Goal: Task Accomplishment & Management: Complete application form

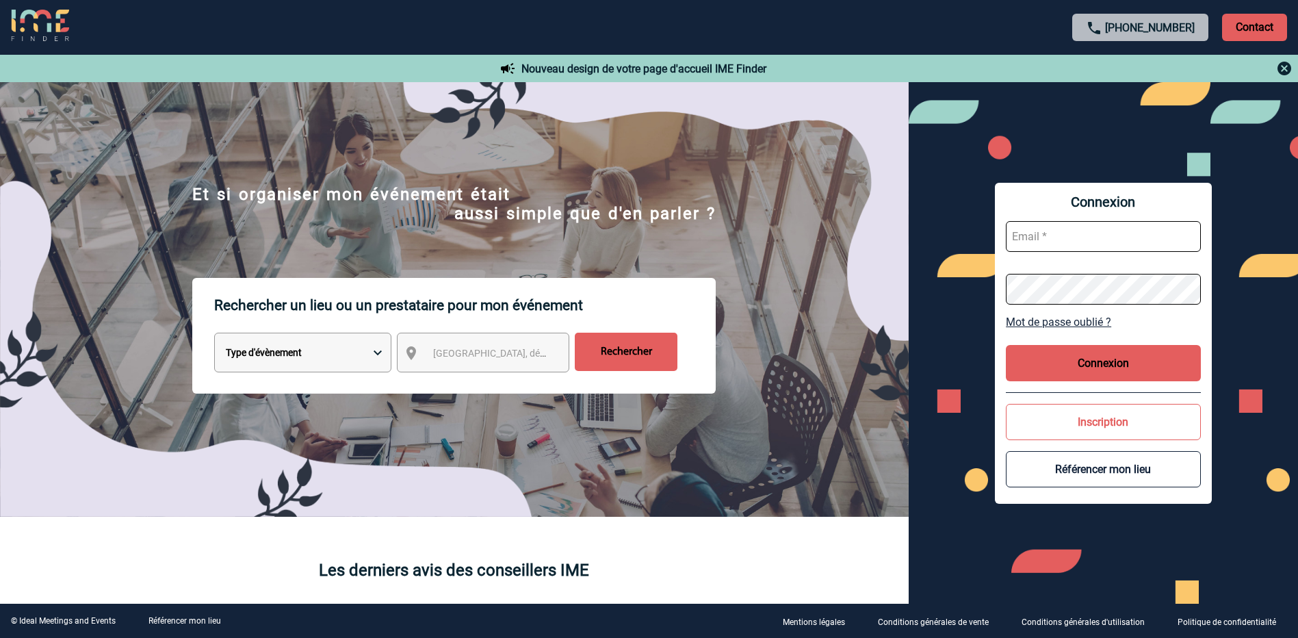
click at [1050, 229] on input "text" at bounding box center [1103, 236] width 195 height 31
click at [1128, 236] on input "celine.lescale" at bounding box center [1103, 236] width 195 height 31
type input "celine.lescale@knds.fr"
click at [1135, 272] on form "celine.lescale@knds.fr" at bounding box center [1103, 262] width 195 height 105
click at [974, 292] on div "Connexion celine.lescale@knds.fr Mot de passe oublié ? Connexion Inscription Ré…" at bounding box center [1103, 342] width 389 height 521
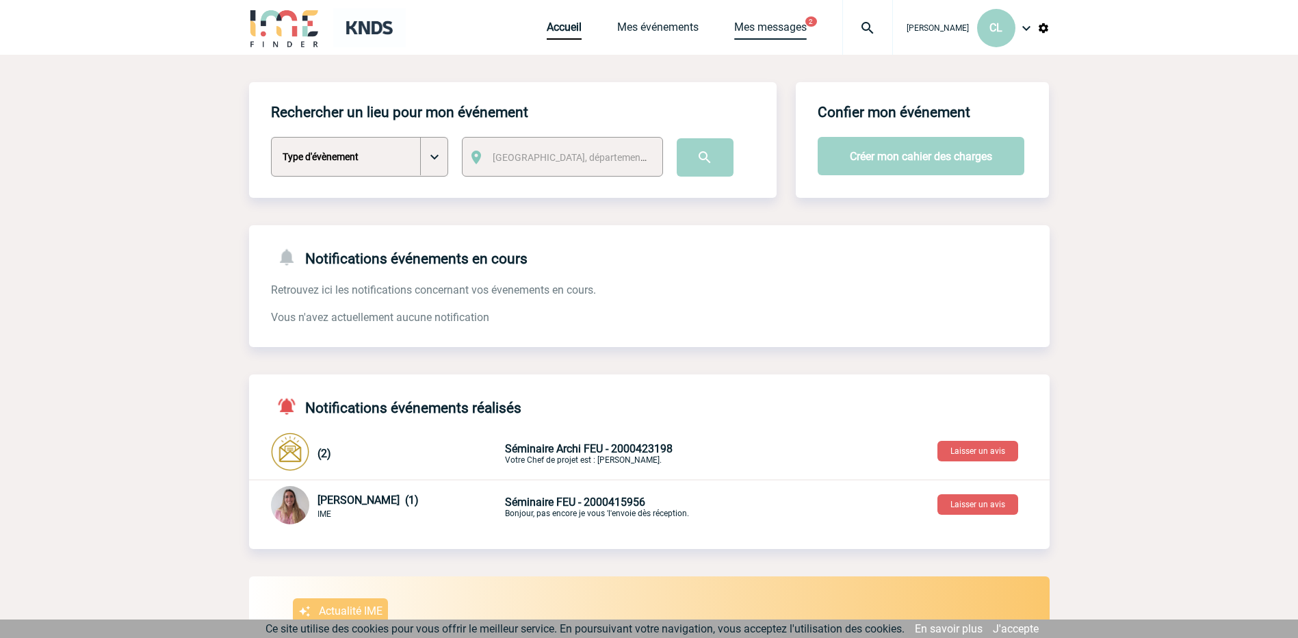
click at [798, 32] on link "Mes messages" at bounding box center [770, 30] width 73 height 19
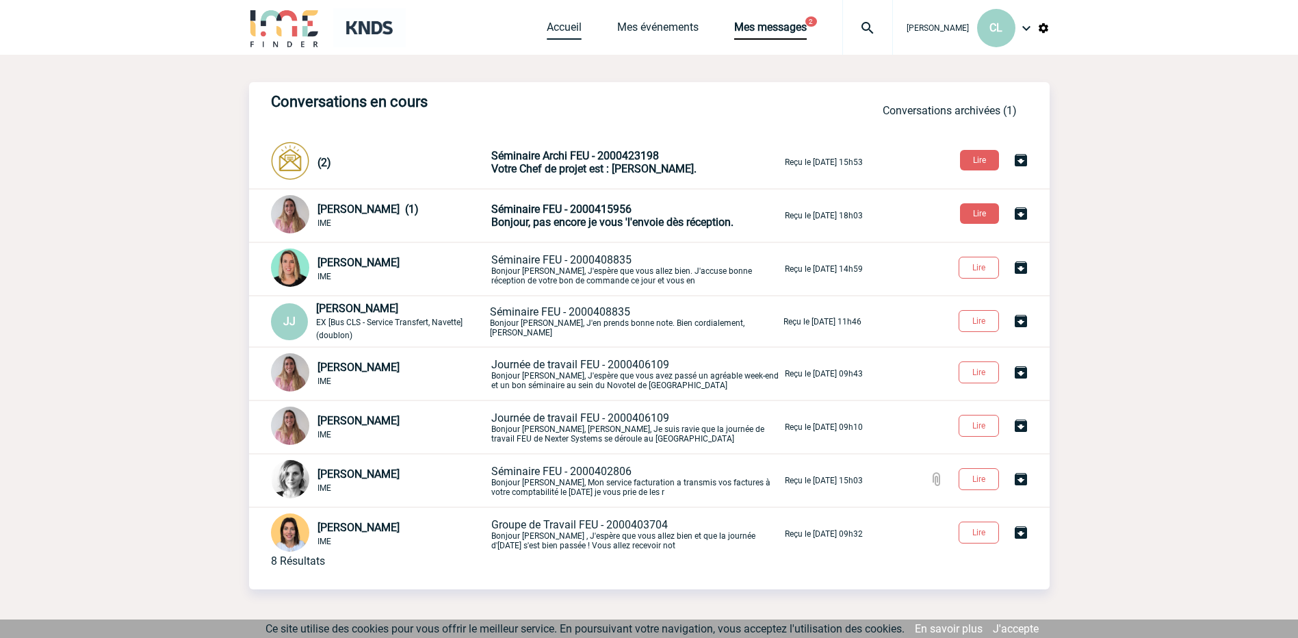
click at [563, 26] on link "Accueil" at bounding box center [564, 30] width 35 height 19
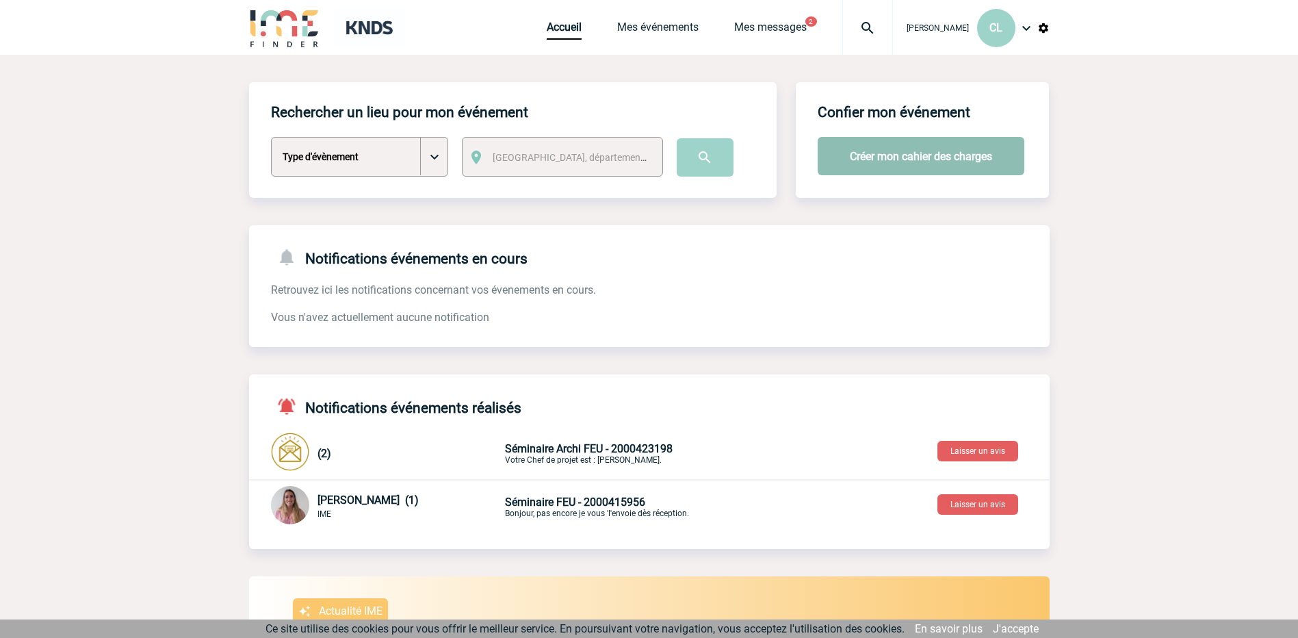
click at [900, 148] on button "Créer mon cahier des charges" at bounding box center [921, 156] width 207 height 38
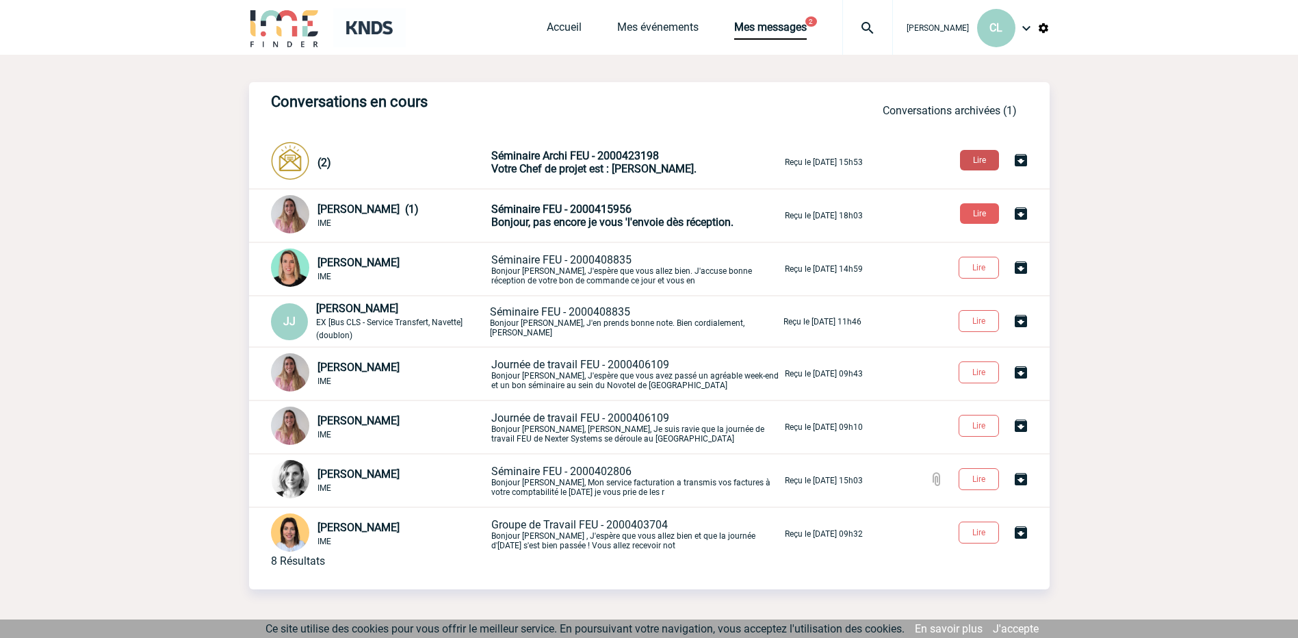
click at [989, 163] on button "Lire" at bounding box center [979, 160] width 39 height 21
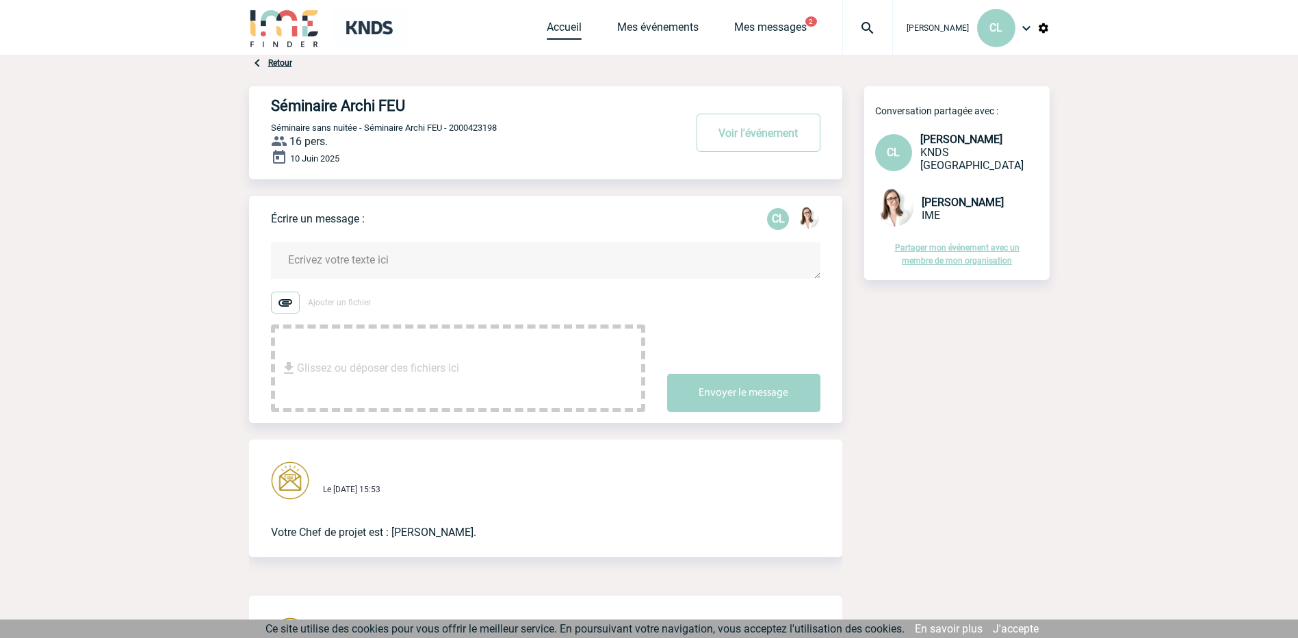
click at [561, 27] on link "Accueil" at bounding box center [564, 30] width 35 height 19
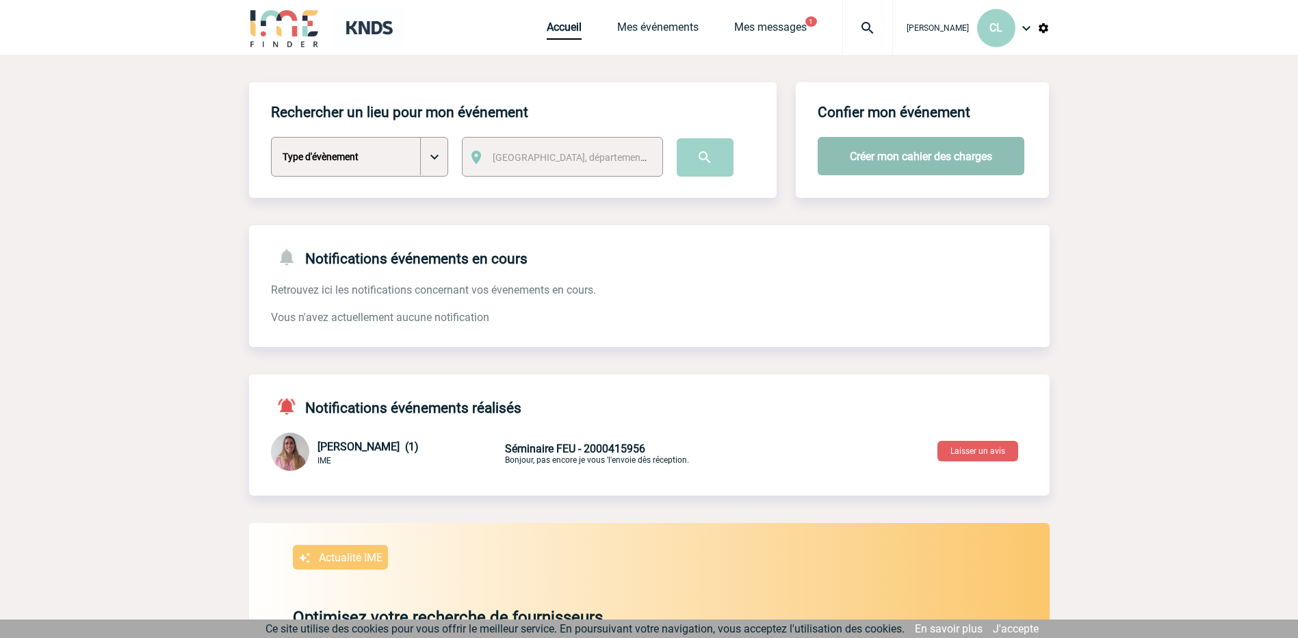
click at [937, 156] on button "Créer mon cahier des charges" at bounding box center [921, 156] width 207 height 38
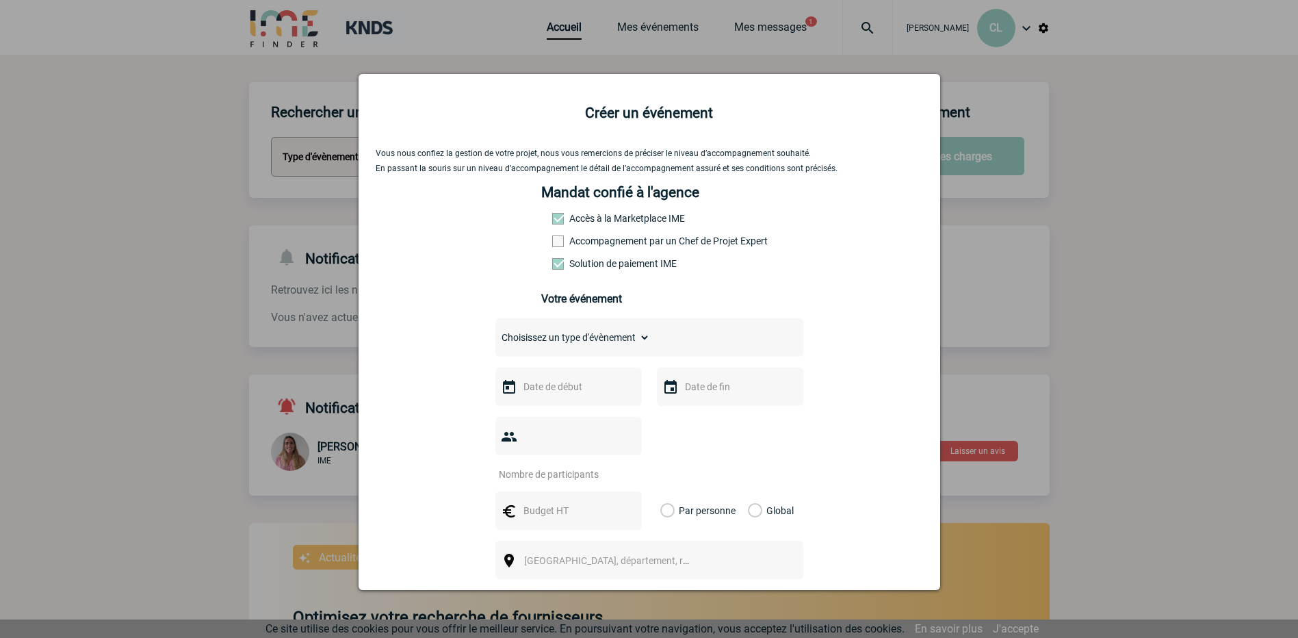
click at [552, 242] on span at bounding box center [558, 241] width 12 height 12
click at [0, 0] on input "Accompagnement par un Chef de Projet Expert" at bounding box center [0, 0] width 0 height 0
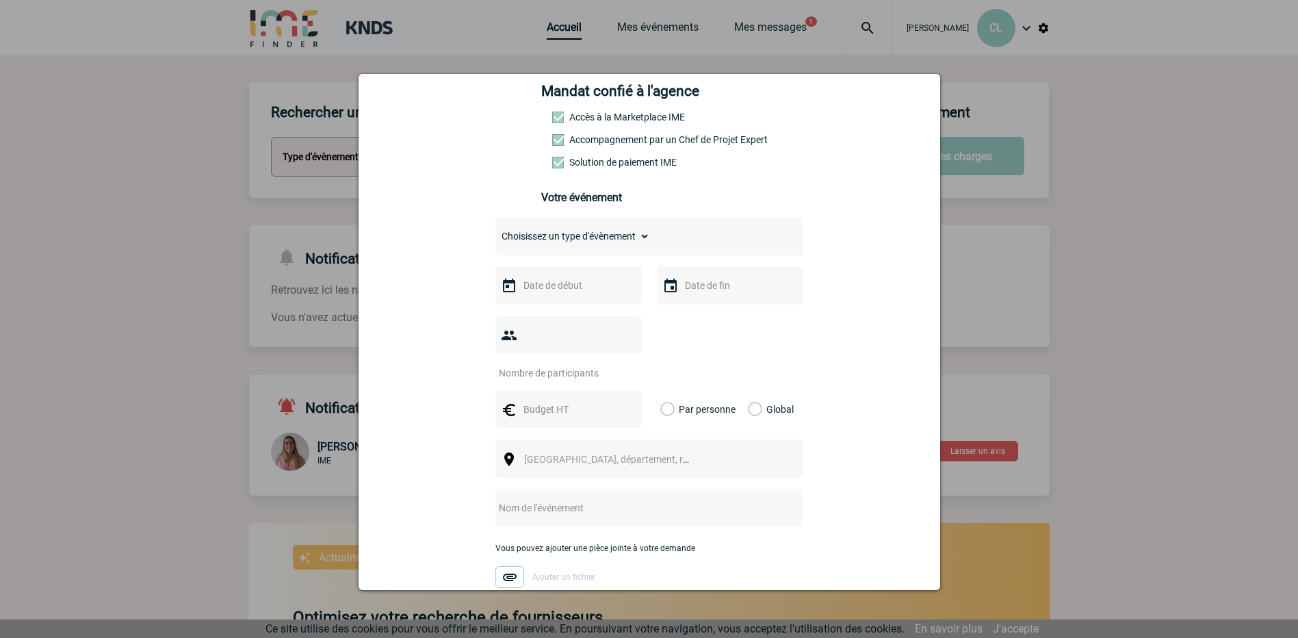
scroll to position [137, 0]
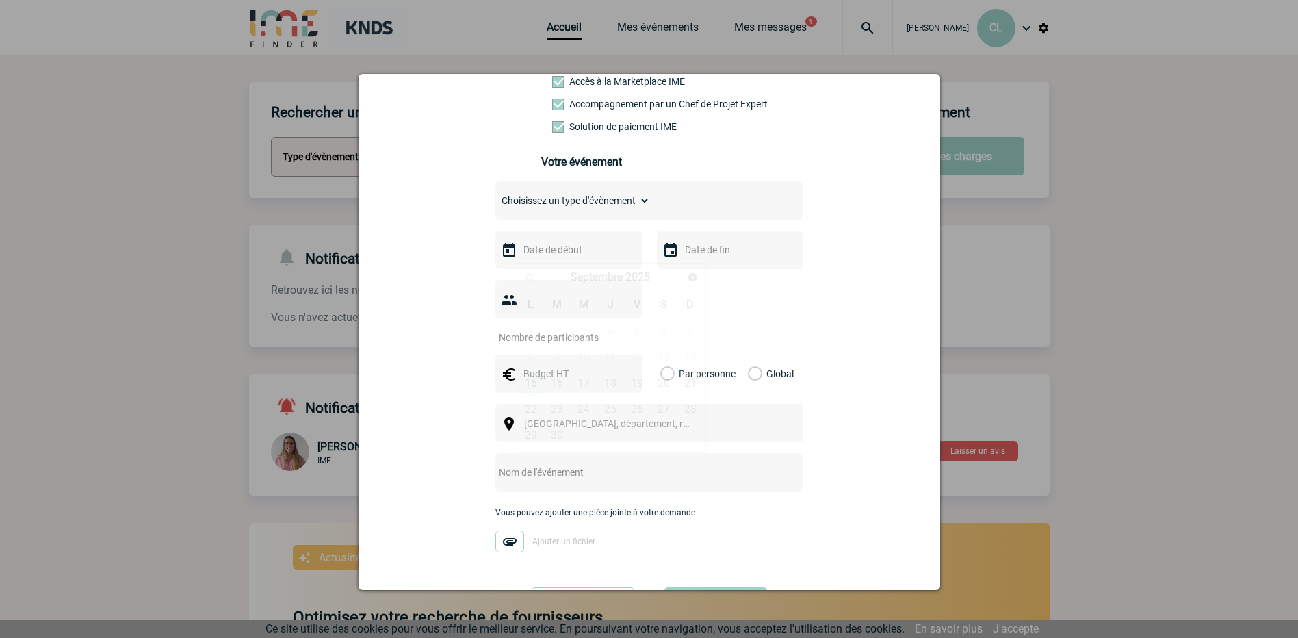
click at [567, 257] on input "text" at bounding box center [567, 250] width 94 height 18
click at [690, 281] on span "Suivant" at bounding box center [692, 277] width 11 height 11
click at [584, 382] on link "12" at bounding box center [583, 383] width 25 height 25
type input "12-11-2025"
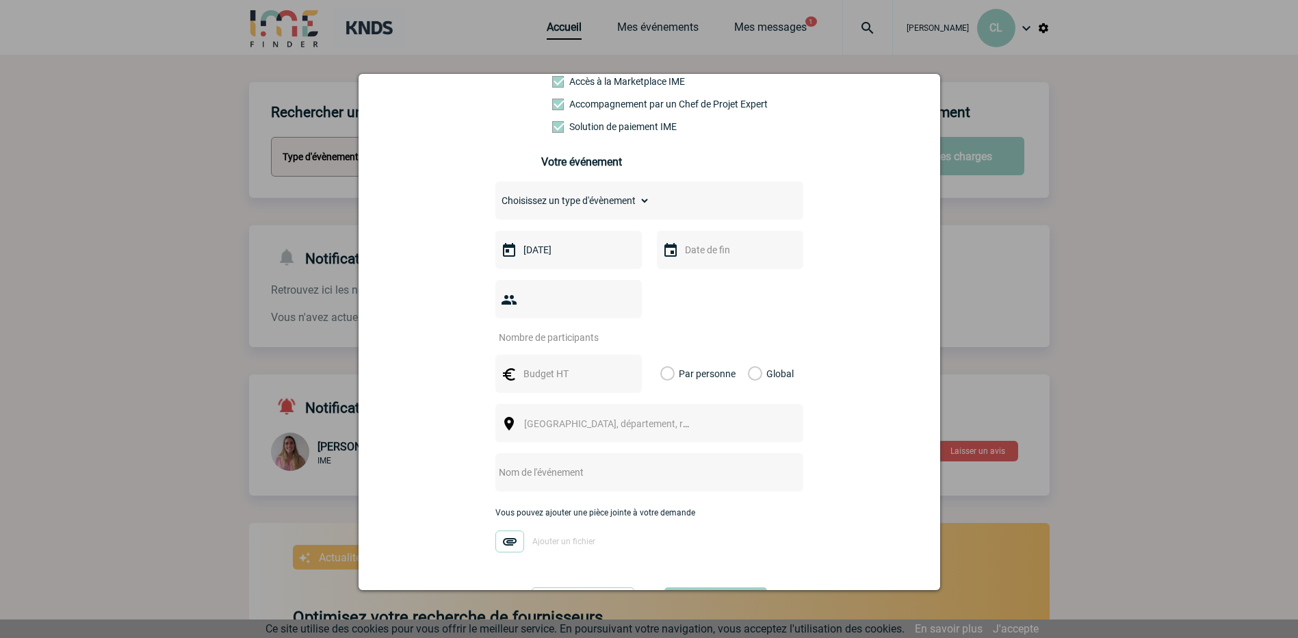
click at [666, 256] on img at bounding box center [670, 250] width 16 height 16
click at [682, 259] on input "text" at bounding box center [729, 250] width 94 height 18
click at [775, 381] on link "13" at bounding box center [772, 383] width 25 height 25
type input "13-11-2025"
click at [569, 328] on input "number" at bounding box center [559, 337] width 129 height 18
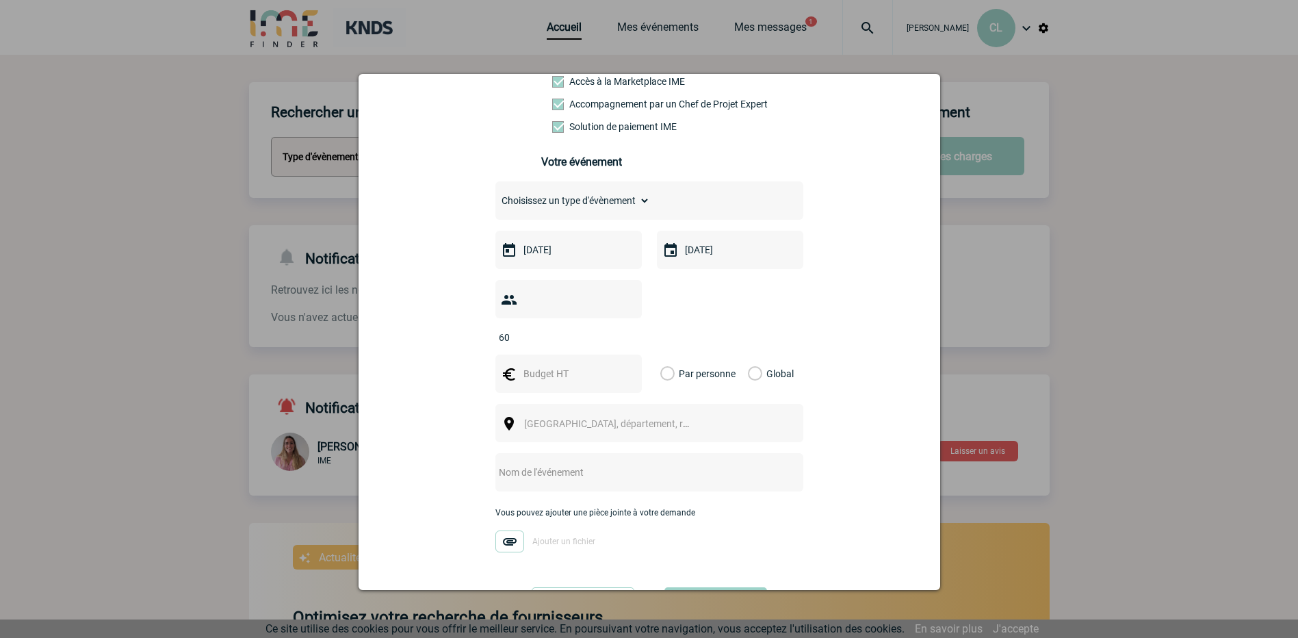
type input "60"
click at [594, 365] on input "text" at bounding box center [567, 374] width 94 height 18
type input "11000"
click at [757, 354] on div "Global" at bounding box center [769, 373] width 46 height 38
click at [755, 354] on label "Global" at bounding box center [752, 373] width 9 height 38
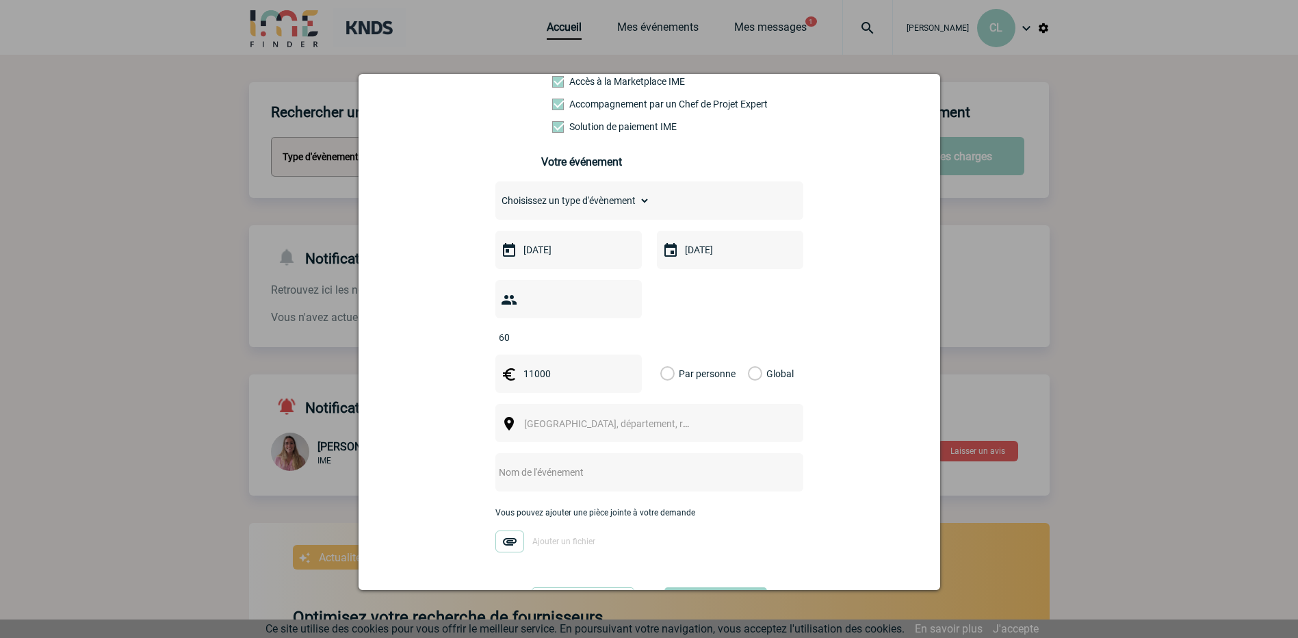
click at [0, 0] on input "Global" at bounding box center [0, 0] width 0 height 0
click at [747, 404] on div "Ville, département, région..." at bounding box center [649, 423] width 308 height 38
click at [623, 418] on span "Ville, département, région..." at bounding box center [619, 423] width 190 height 11
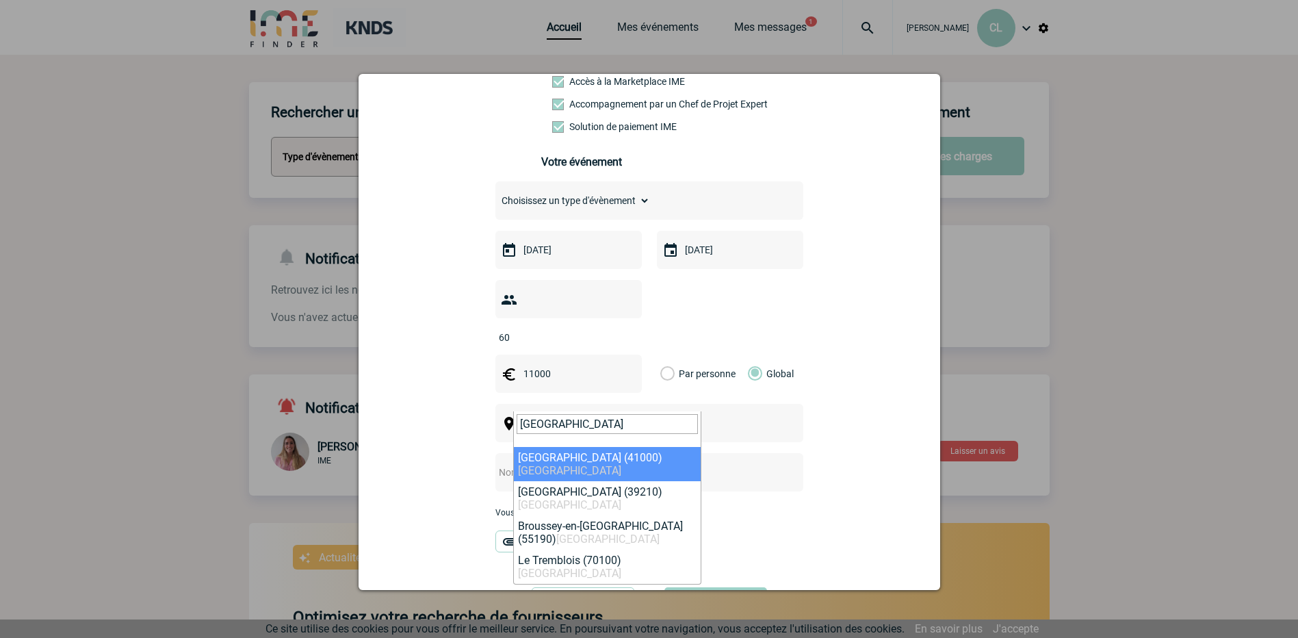
type input "blois"
select select "3837"
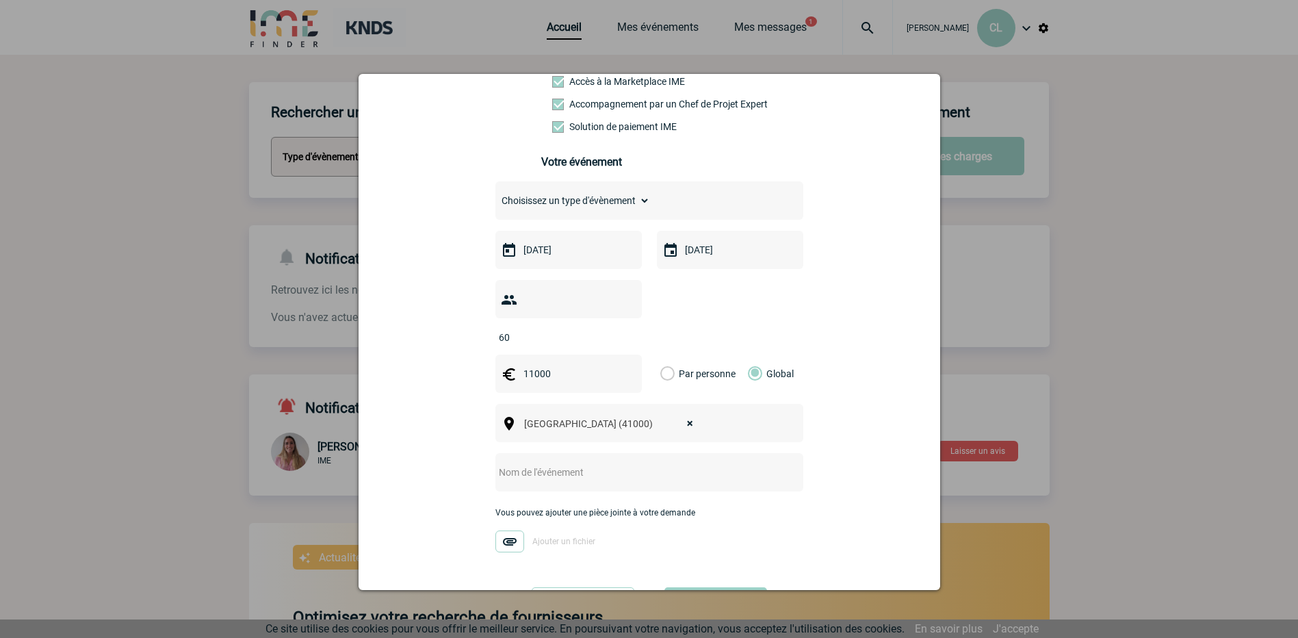
click at [552, 463] on div at bounding box center [649, 472] width 308 height 38
click at [546, 463] on input "text" at bounding box center [631, 472] width 272 height 18
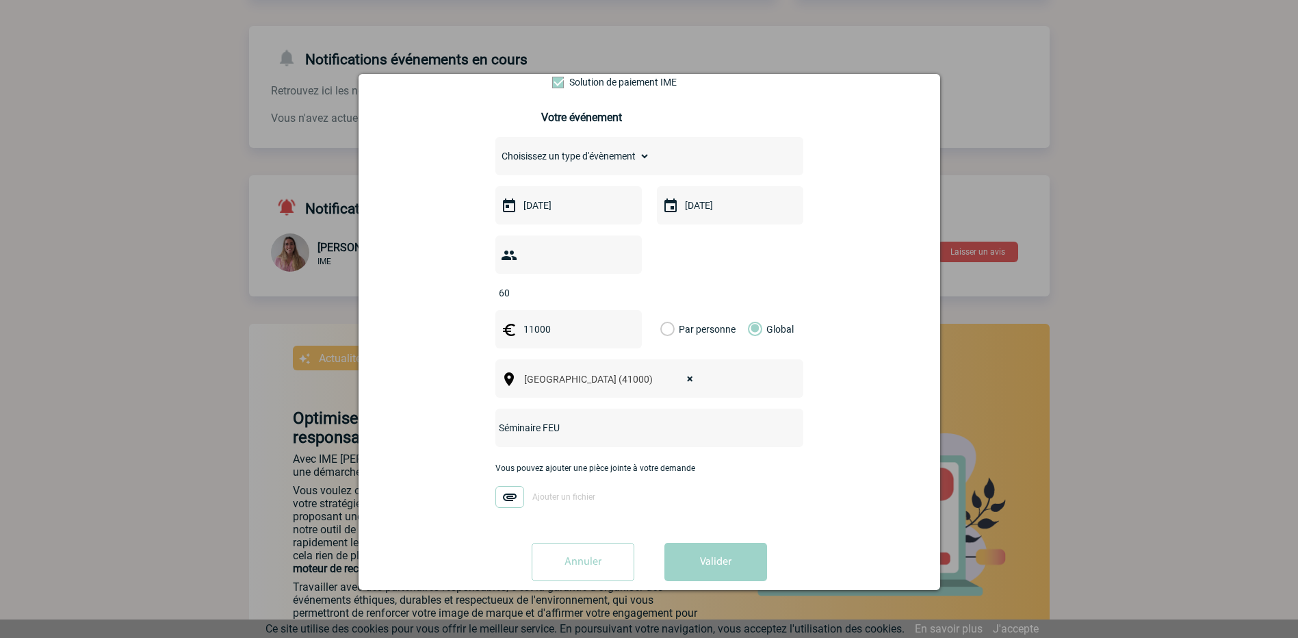
scroll to position [205, 0]
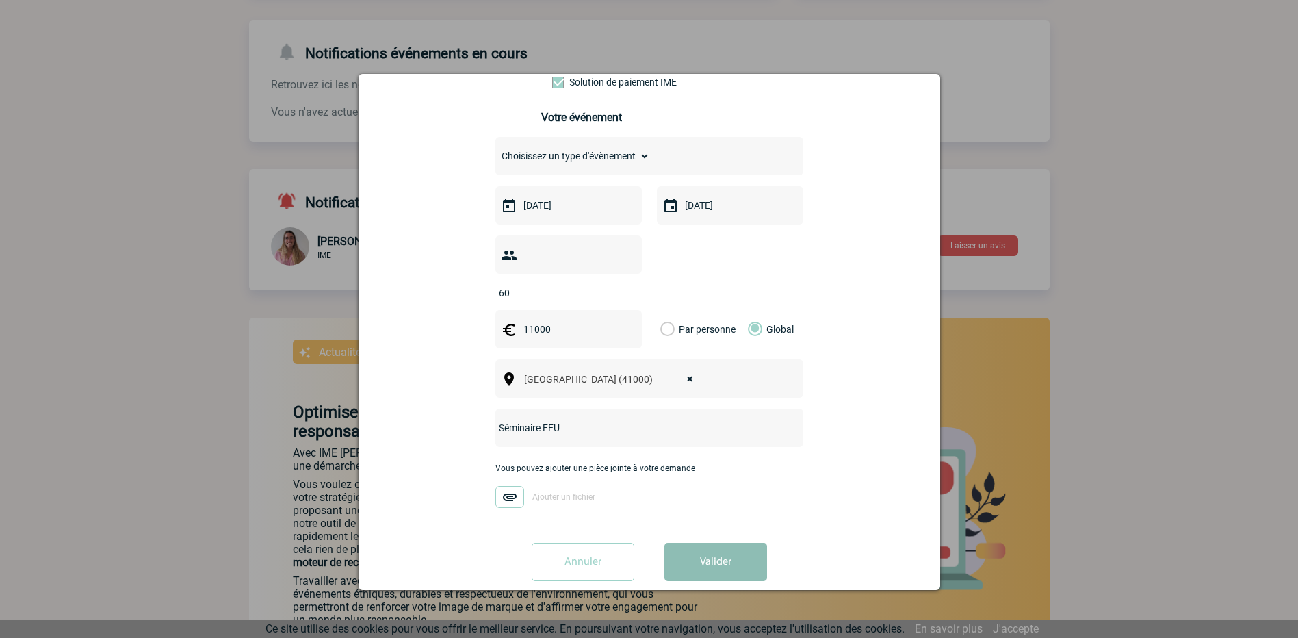
type input "Séminaire FEU"
click at [717, 543] on button "Valider" at bounding box center [715, 562] width 103 height 38
click at [640, 159] on select "Choisissez un type d'évènement Séminaire avec nuitée Séminaire sans nuitée Repa…" at bounding box center [573, 156] width 156 height 21
select select "1"
click at [495, 149] on select "Choisissez un type d'évènement Séminaire avec nuitée Séminaire sans nuitée Repa…" at bounding box center [573, 156] width 156 height 21
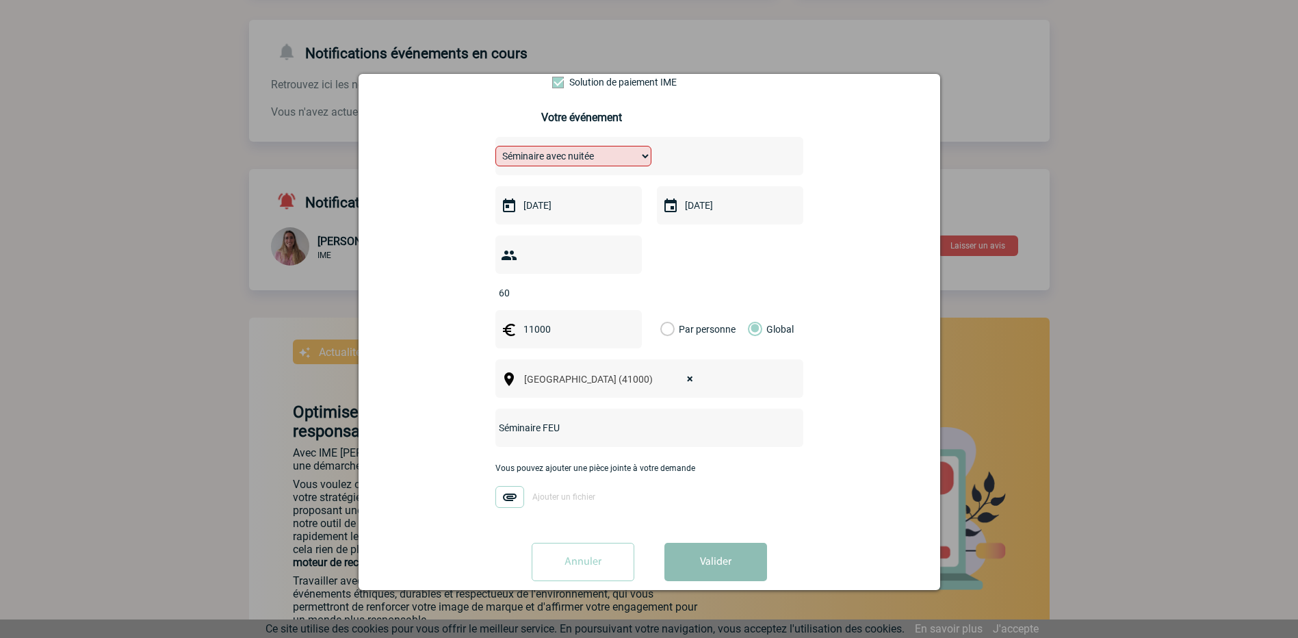
click at [700, 543] on button "Valider" at bounding box center [715, 562] width 103 height 38
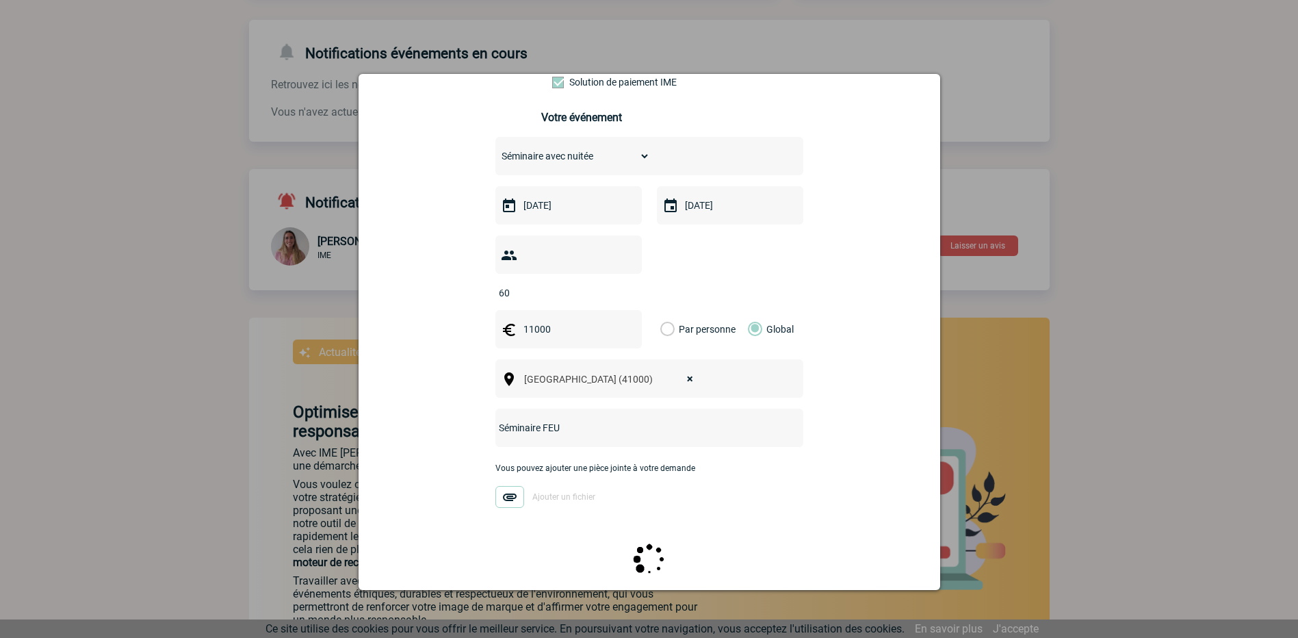
scroll to position [0, 0]
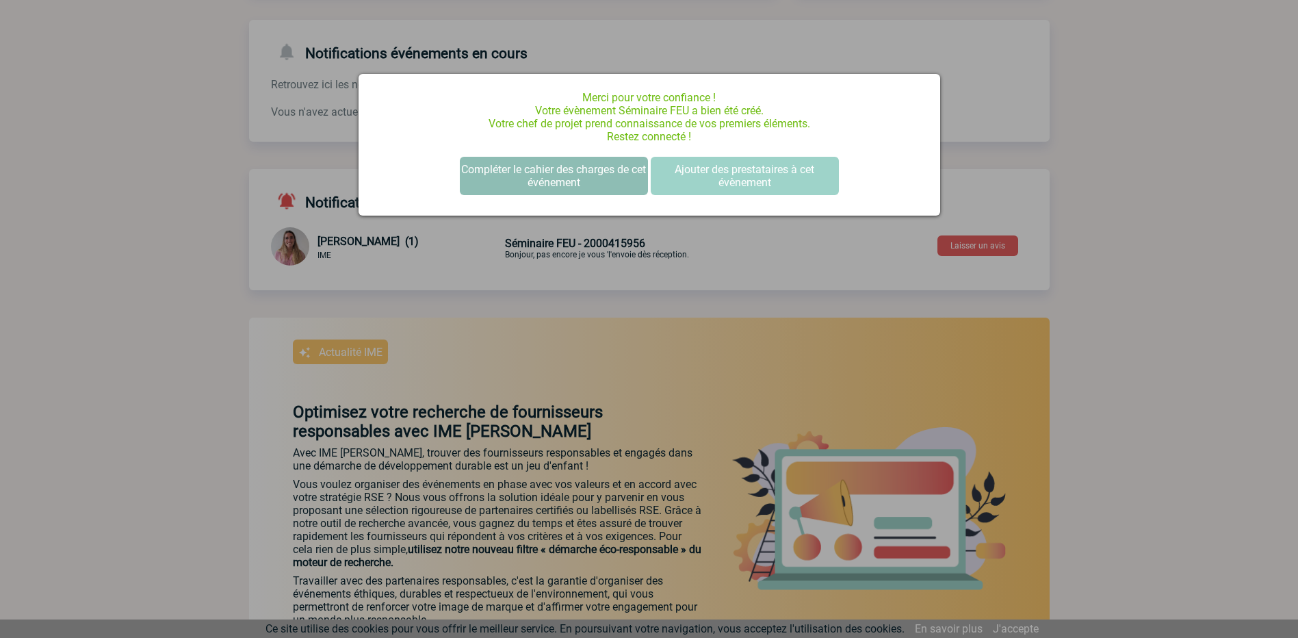
click at [597, 181] on button "Compléter le cahier des charges de cet événement" at bounding box center [554, 176] width 188 height 38
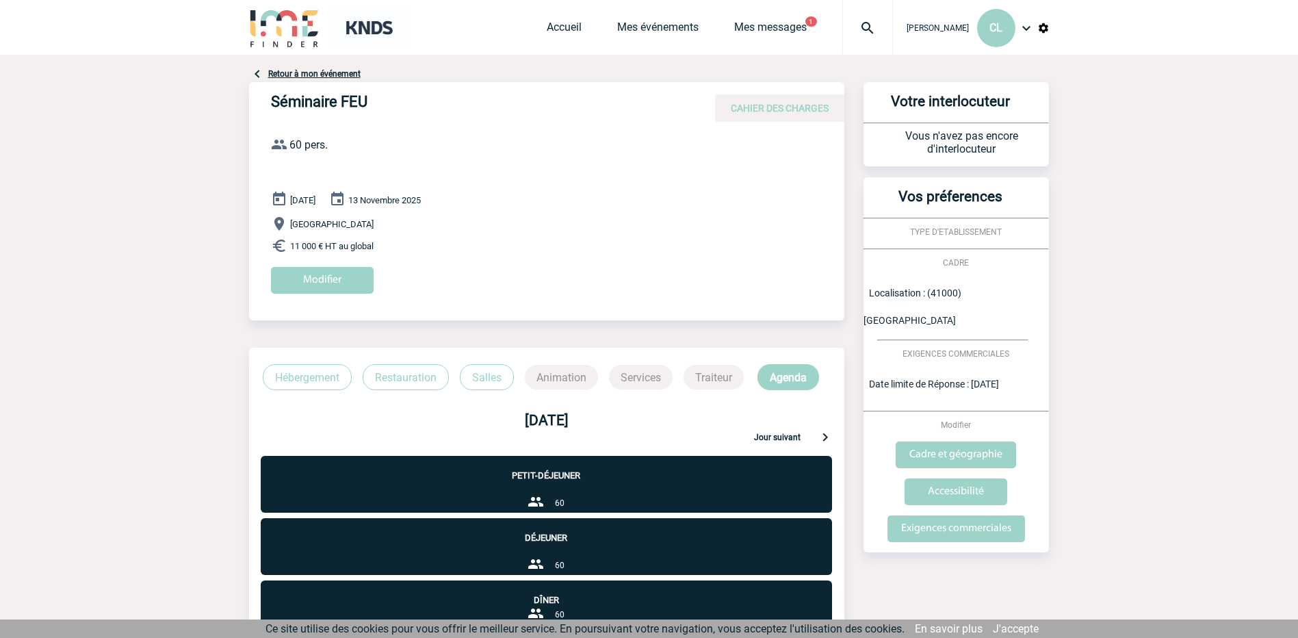
click at [294, 74] on link "Retour à mon événement" at bounding box center [314, 74] width 92 height 10
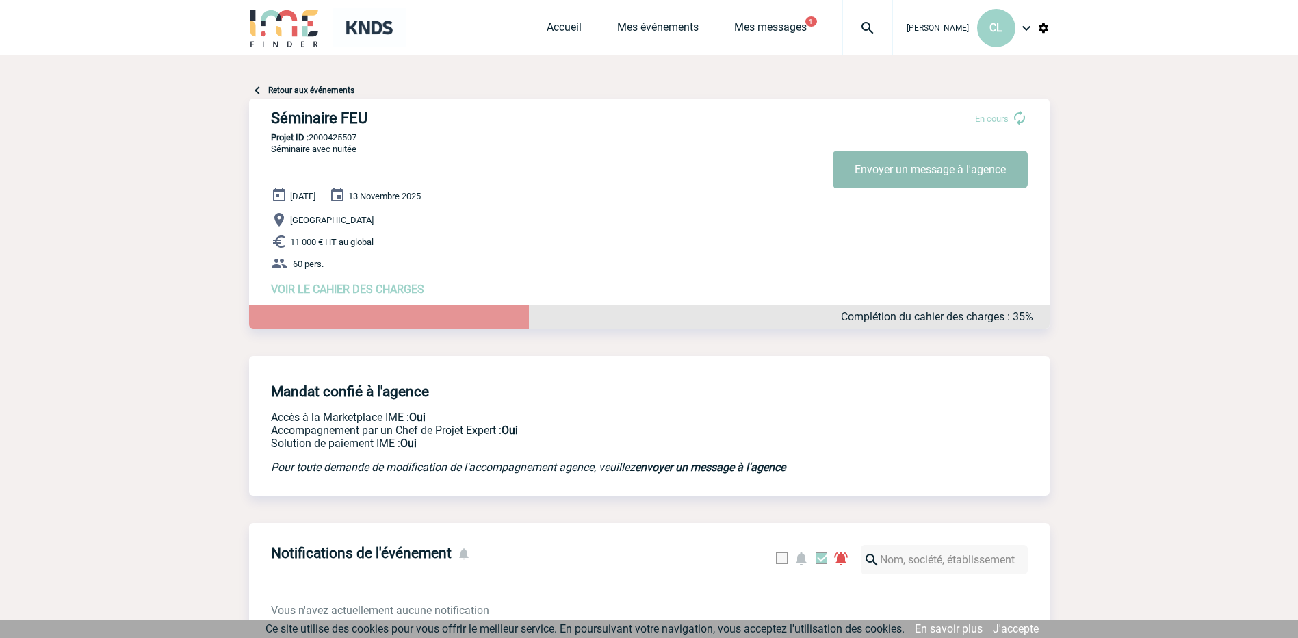
click at [916, 170] on button "Envoyer un message à l'agence" at bounding box center [930, 170] width 195 height 38
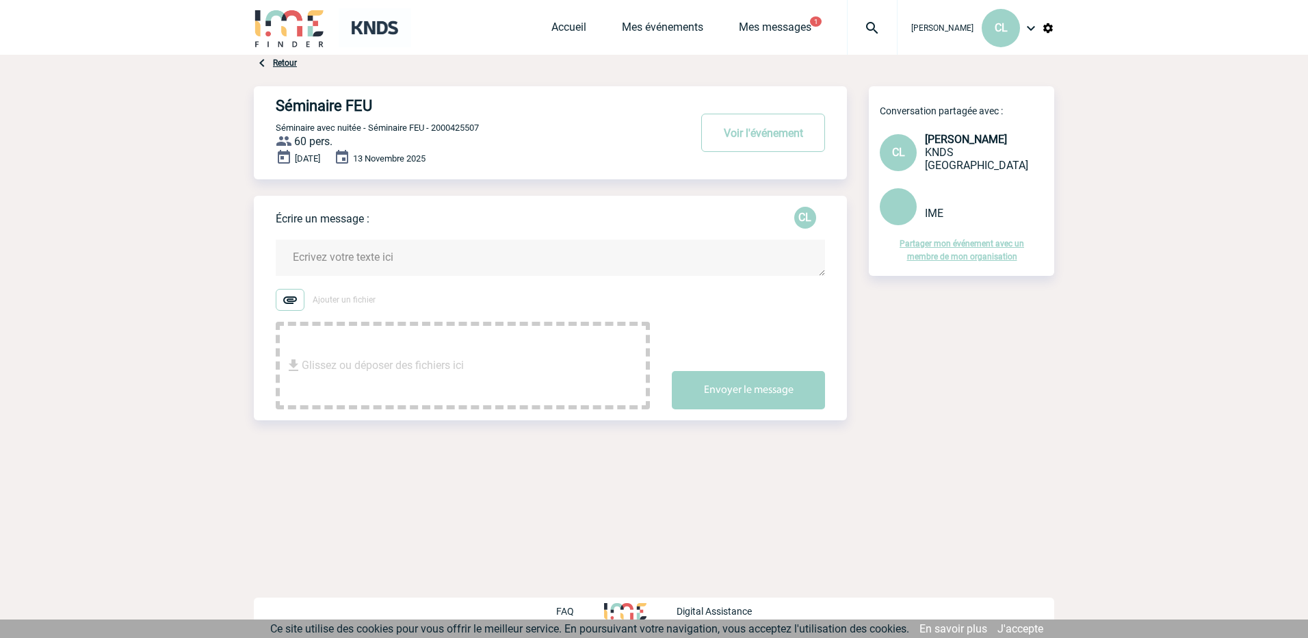
click at [432, 263] on textarea at bounding box center [550, 257] width 549 height 36
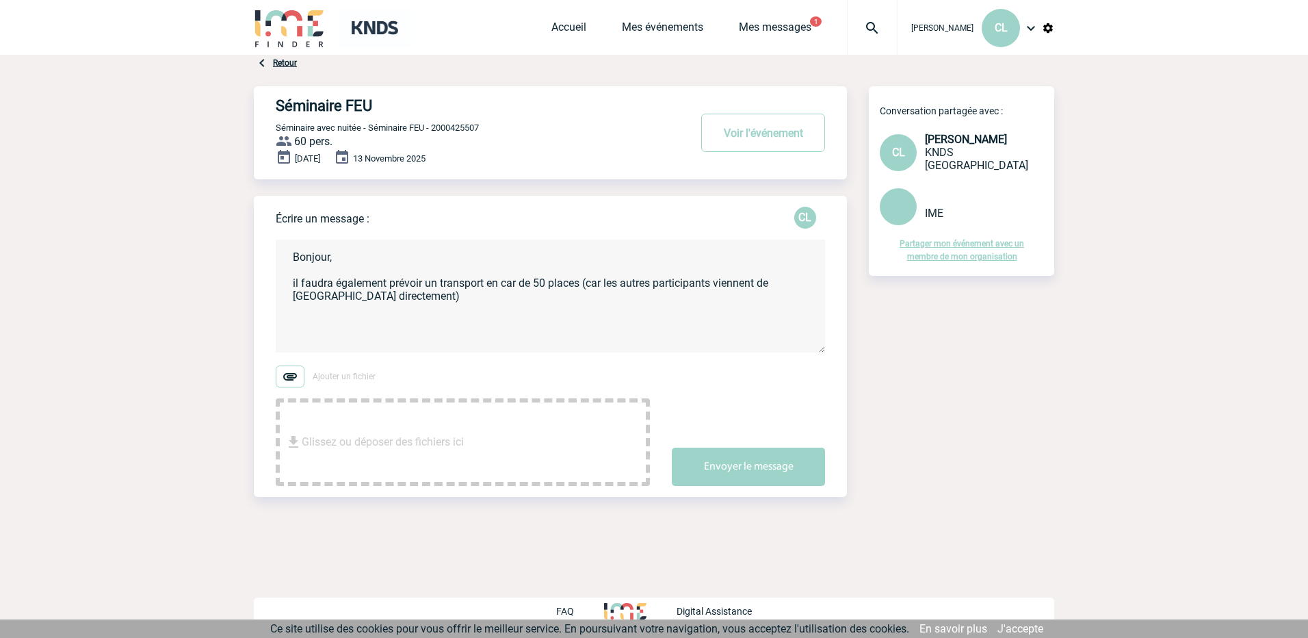
click at [412, 298] on textarea "Bonjour, il faudra également prévoir un transport en car de 50 places (car les …" at bounding box center [550, 295] width 549 height 113
click at [582, 285] on textarea "Bonjour, il faudra également prévoir un transport en car de 50 places (car les …" at bounding box center [550, 295] width 549 height 113
click at [627, 284] on textarea "Bonjour, il faudra également prévoir un transport en car de 50 places de [GEOGR…" at bounding box center [550, 295] width 549 height 113
click at [560, 299] on textarea "Bonjour, il faudra également prévoir un transport en car de 50 places de [GEOGR…" at bounding box center [550, 295] width 549 height 113
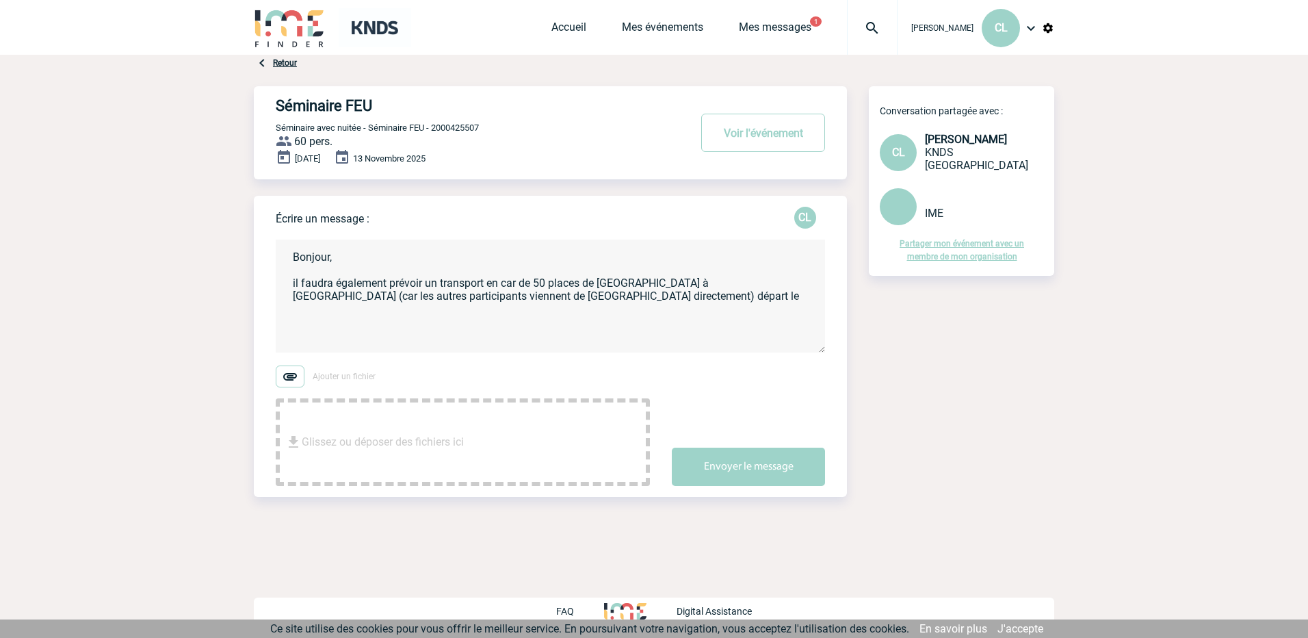
click at [562, 302] on textarea "Bonjour, il faudra également prévoir un transport en car de 50 places de [GEOGR…" at bounding box center [550, 295] width 549 height 113
drag, startPoint x: 669, startPoint y: 300, endPoint x: 673, endPoint y: 289, distance: 11.7
click at [669, 299] on textarea "Bonjour, il faudra également prévoir un transport en car de 50 places de [GEOGR…" at bounding box center [550, 295] width 549 height 113
click at [490, 316] on textarea "Bonjour, il faudra également prévoir un transport en car de 50 places de [GEOGR…" at bounding box center [550, 295] width 549 height 113
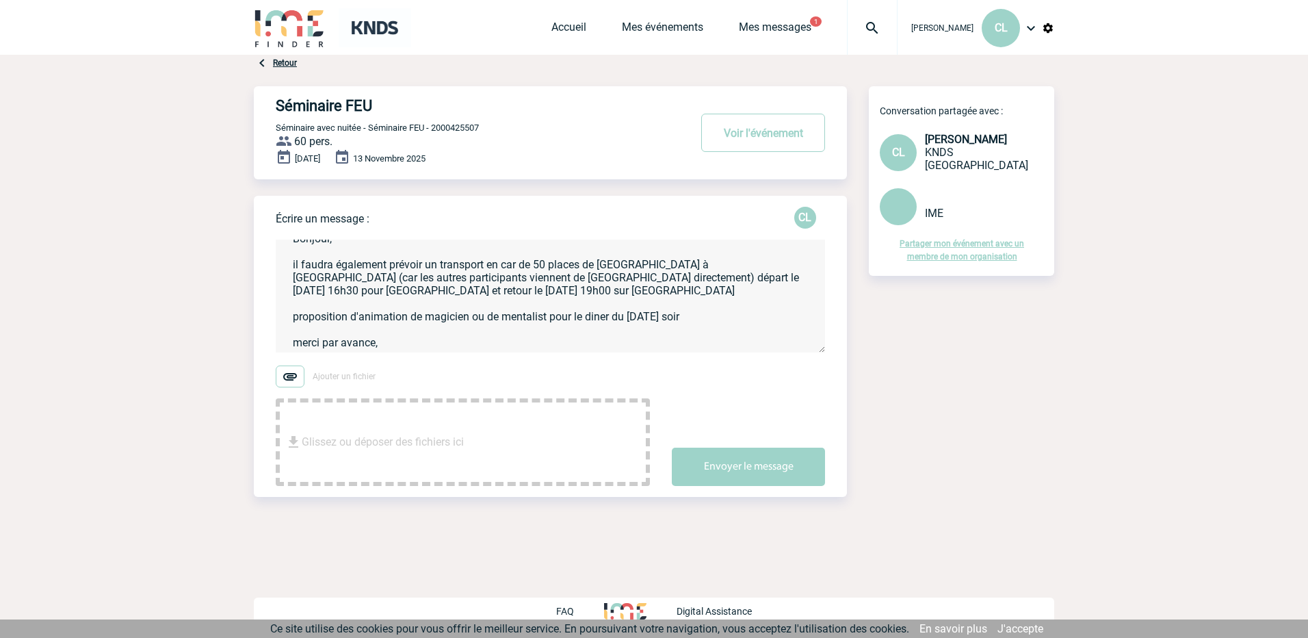
scroll to position [42, 0]
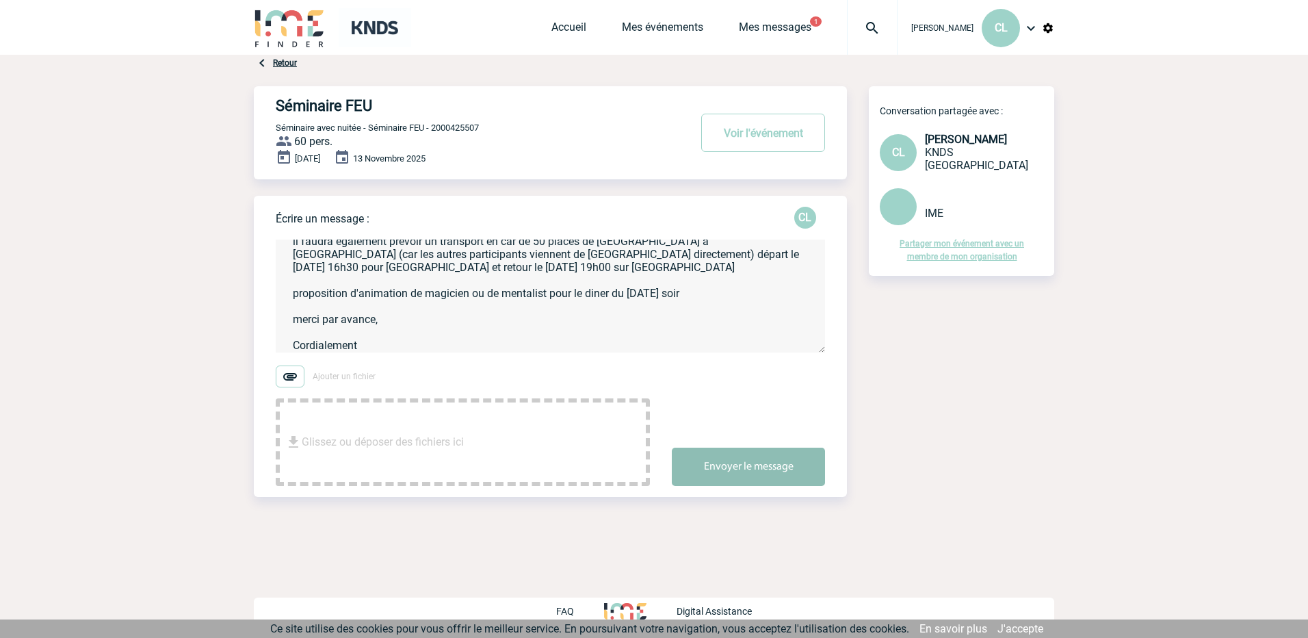
type textarea "Bonjour, il faudra également prévoir un transport en car de 50 places de [GEOGR…"
click at [709, 473] on button "Envoyer le message" at bounding box center [748, 467] width 153 height 38
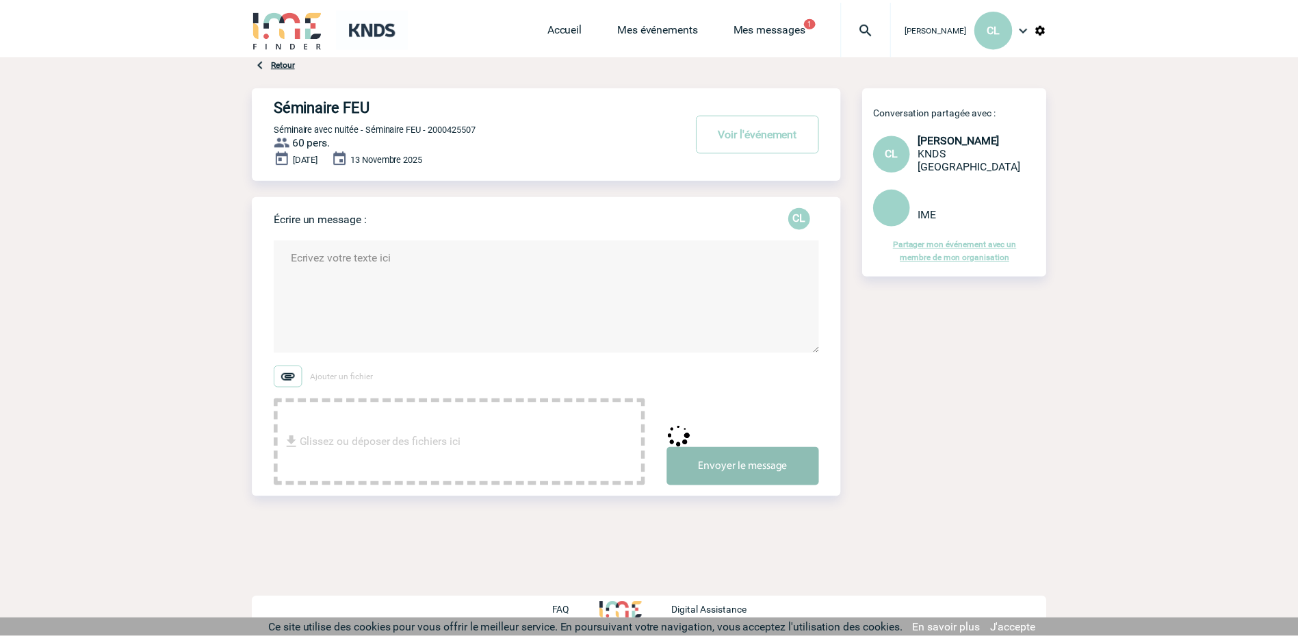
scroll to position [0, 0]
